Goal: Task Accomplishment & Management: Complete application form

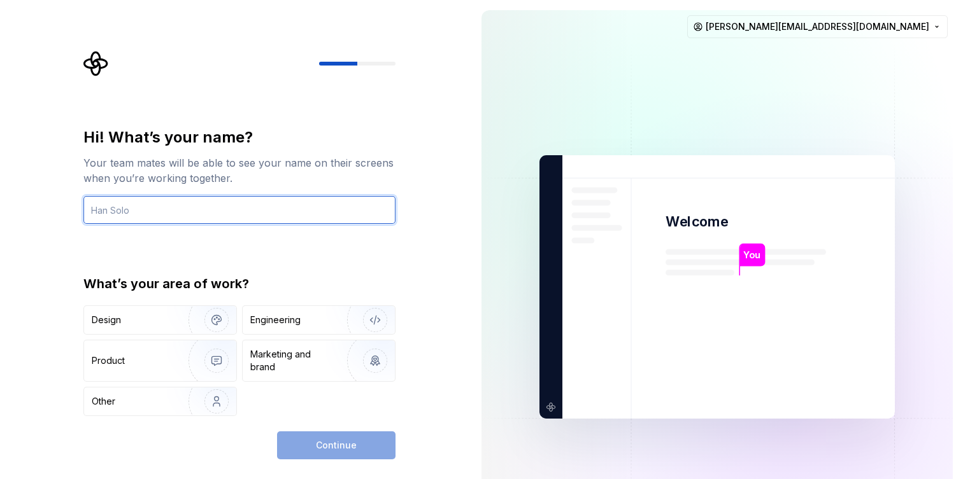
click at [293, 204] on input "text" at bounding box center [239, 210] width 312 height 28
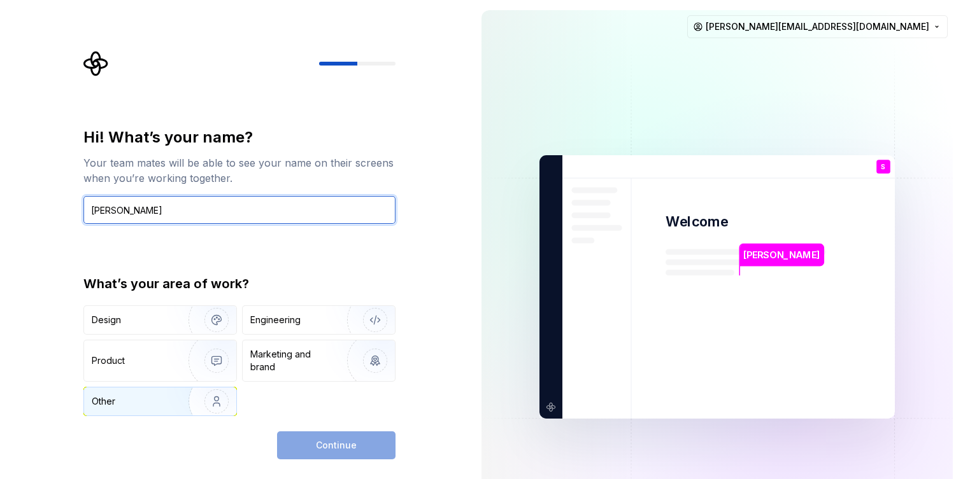
type input "Sonny"
click at [180, 398] on img "button" at bounding box center [207, 401] width 81 height 85
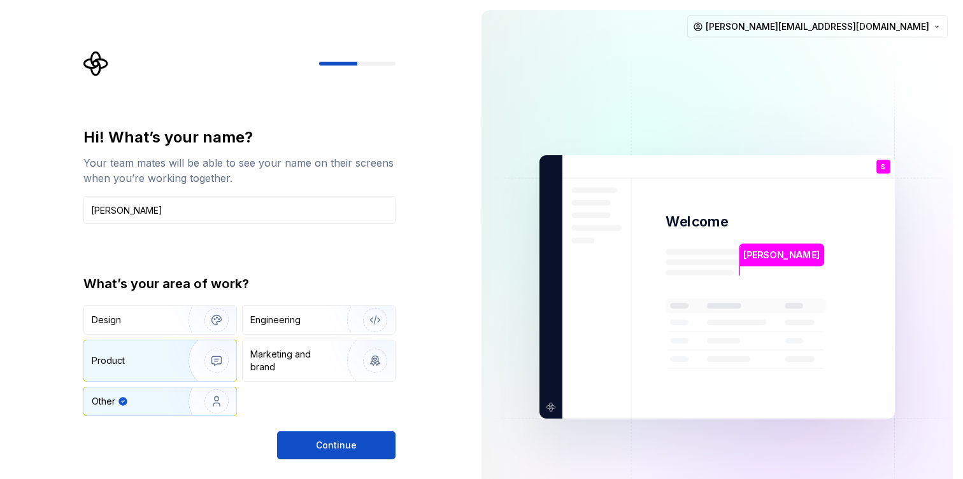
click at [168, 373] on img "button" at bounding box center [207, 360] width 81 height 85
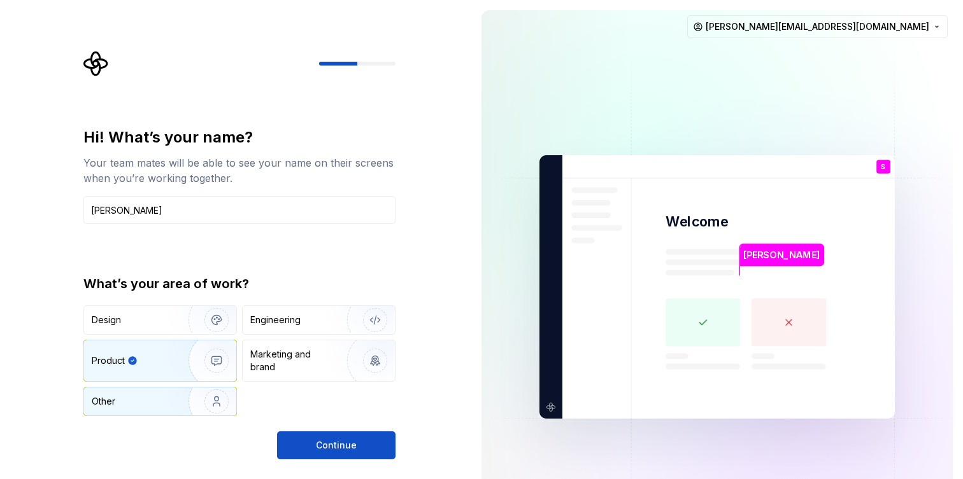
click at [176, 399] on img "button" at bounding box center [207, 401] width 81 height 85
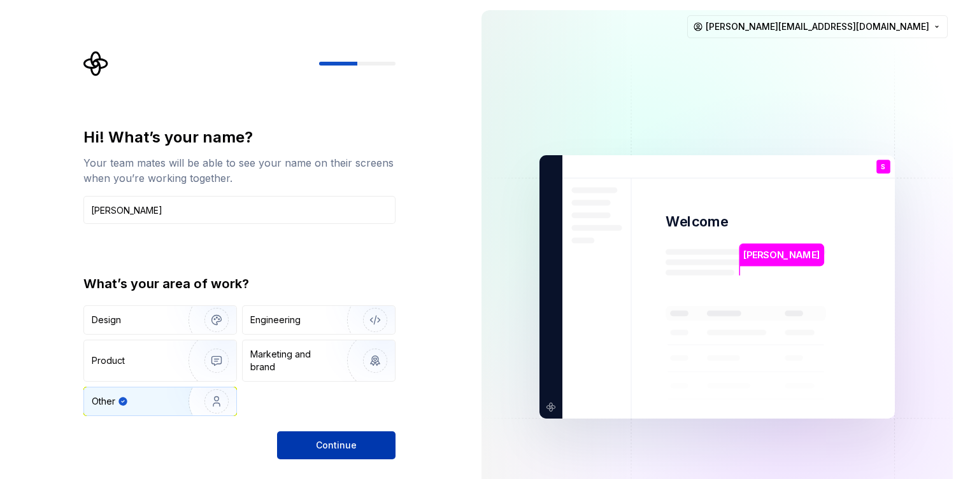
click at [324, 450] on span "Continue" at bounding box center [336, 445] width 41 height 13
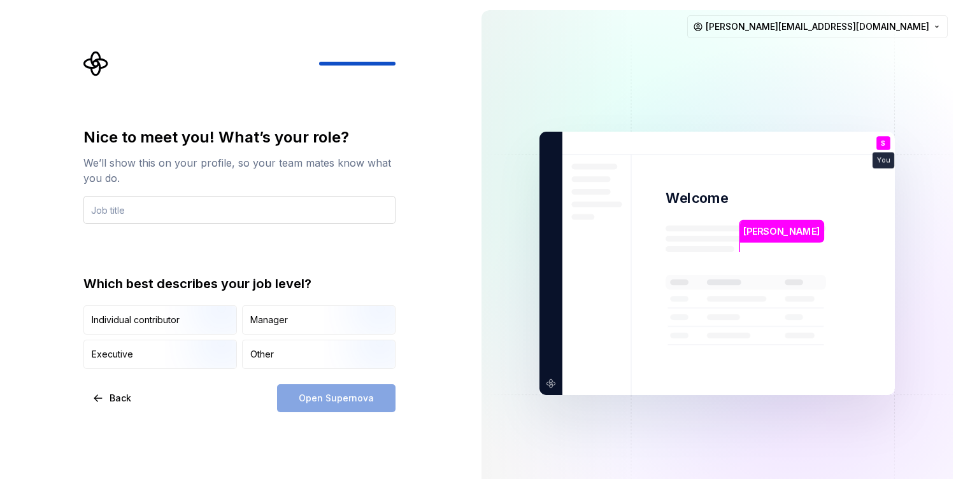
click at [260, 208] on input "text" at bounding box center [239, 210] width 312 height 28
type input "International Tax Manager"
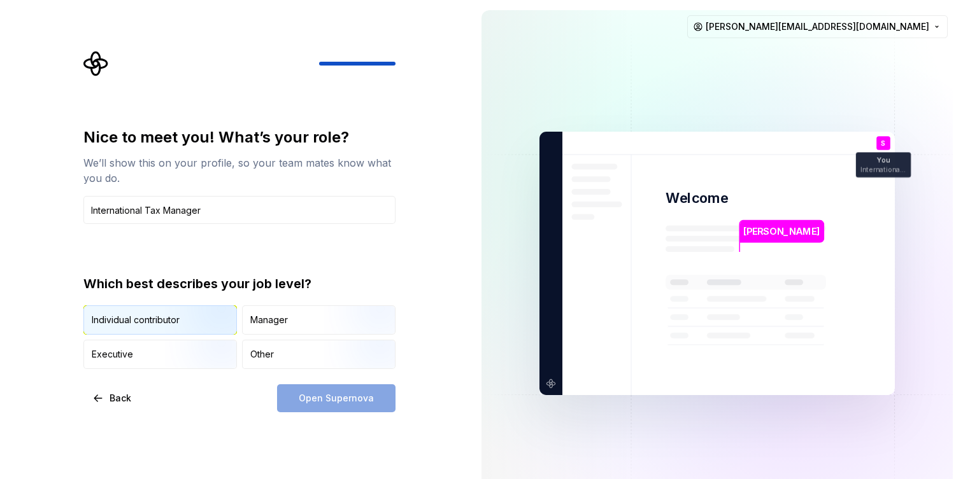
click at [197, 318] on img "button" at bounding box center [205, 335] width 81 height 85
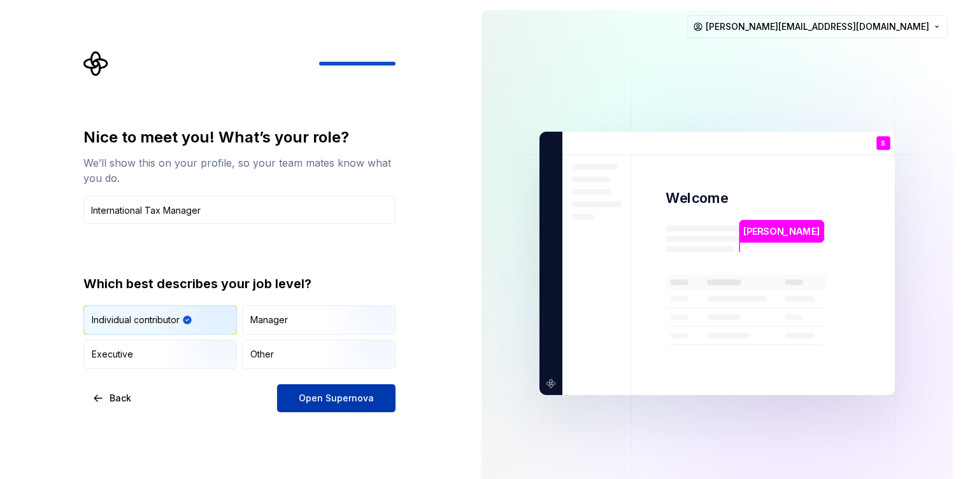
click at [323, 400] on span "Open Supernova" at bounding box center [336, 398] width 75 height 13
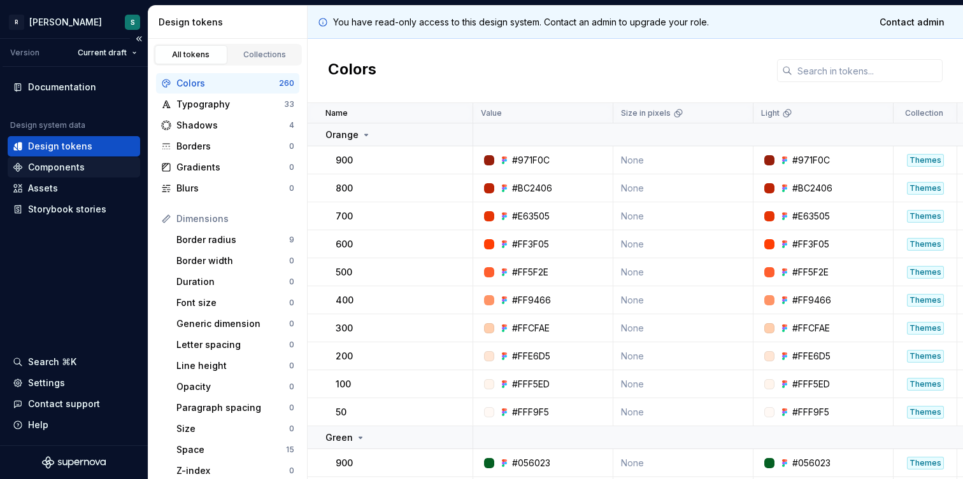
click at [50, 165] on div "Components" at bounding box center [56, 167] width 57 height 13
